Goal: Task Accomplishment & Management: Manage account settings

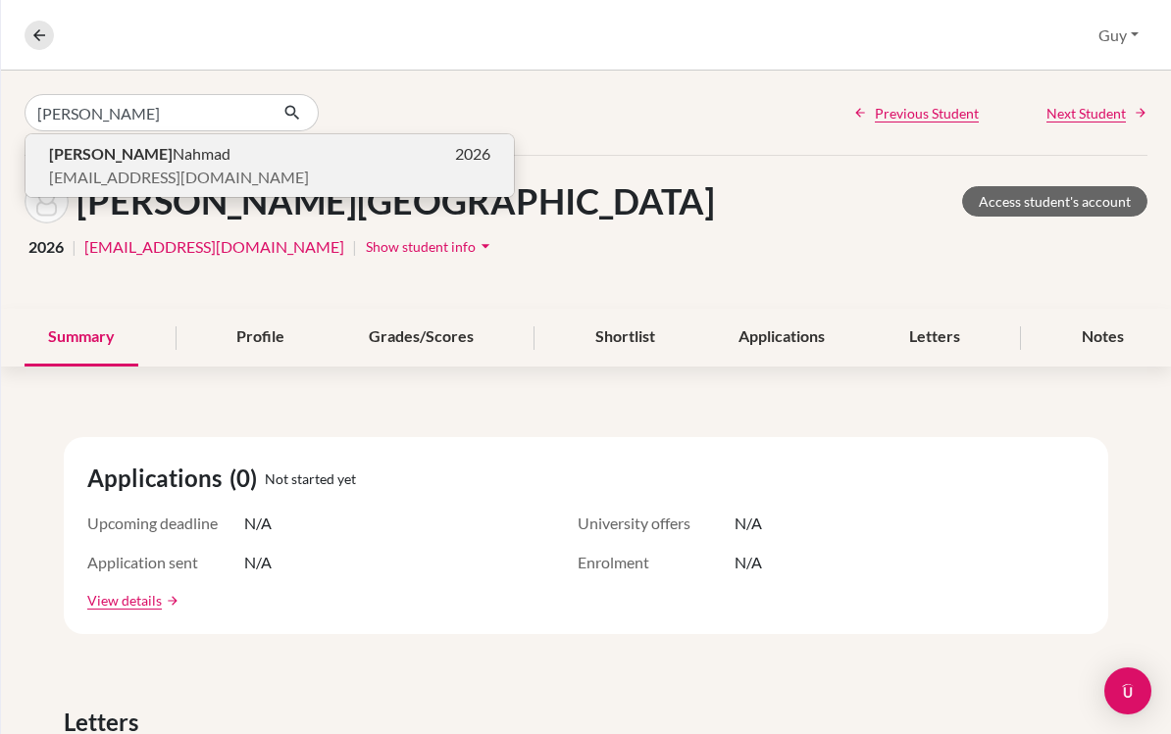
type input "[PERSON_NAME]"
click at [97, 152] on span "[PERSON_NAME]" at bounding box center [139, 154] width 181 height 24
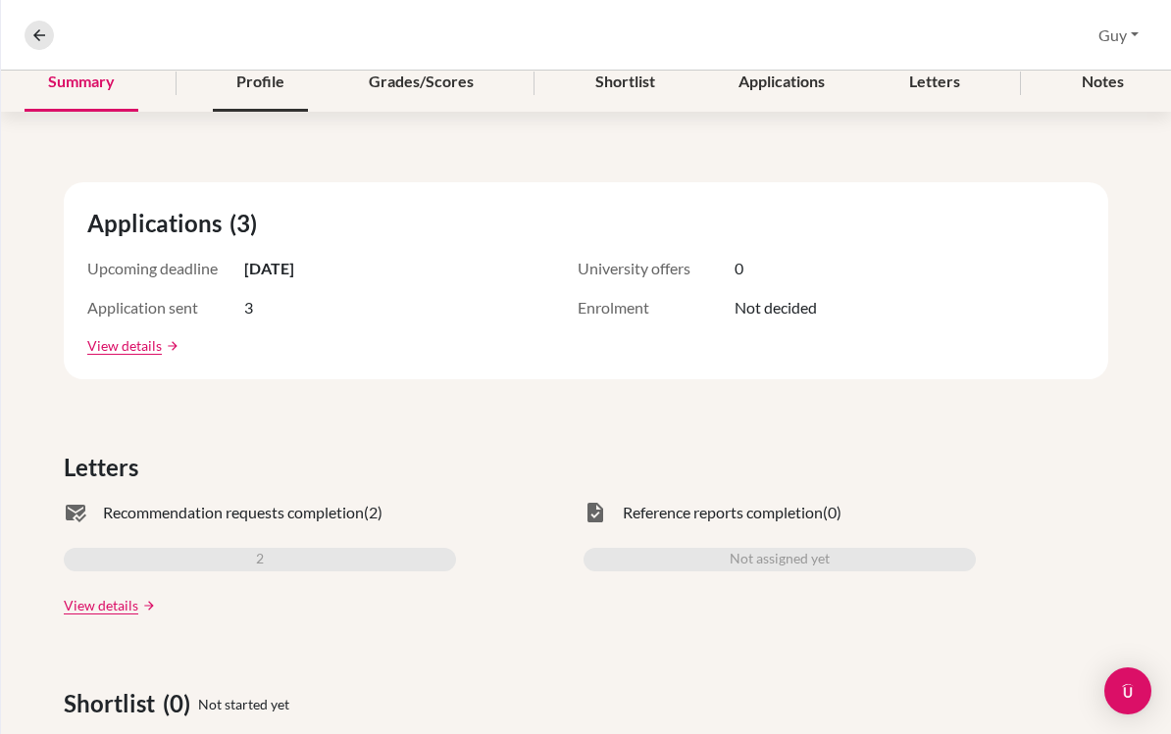
scroll to position [256, 0]
click at [293, 515] on span "Recommendation requests completion" at bounding box center [233, 512] width 261 height 24
click at [176, 528] on div "mark_email_read Recommendation requests completion (2) 2 View details arrow_for…" at bounding box center [260, 557] width 392 height 115
click at [84, 520] on span "mark_email_read" at bounding box center [76, 512] width 24 height 24
click at [112, 600] on link "View details" at bounding box center [101, 604] width 75 height 21
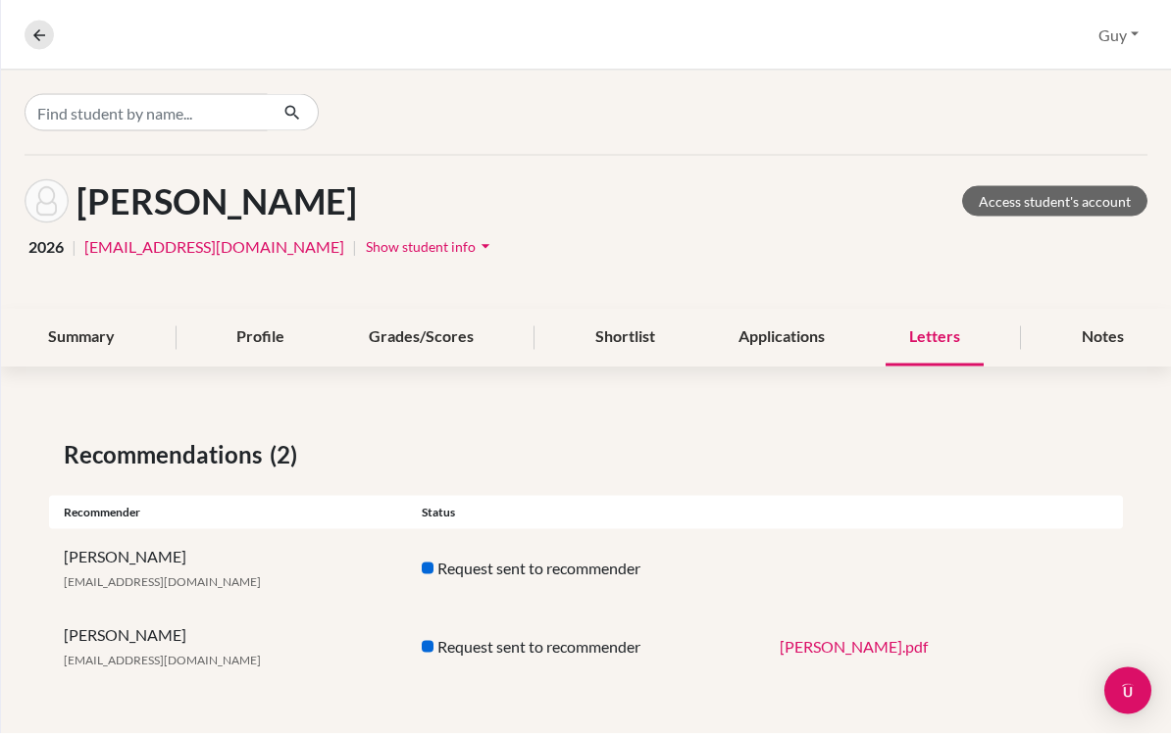
click at [848, 654] on link "[PERSON_NAME].pdf" at bounding box center [853, 646] width 148 height 19
click at [838, 637] on link "[PERSON_NAME].pdf" at bounding box center [853, 646] width 148 height 19
